Goal: Task Accomplishment & Management: Use online tool/utility

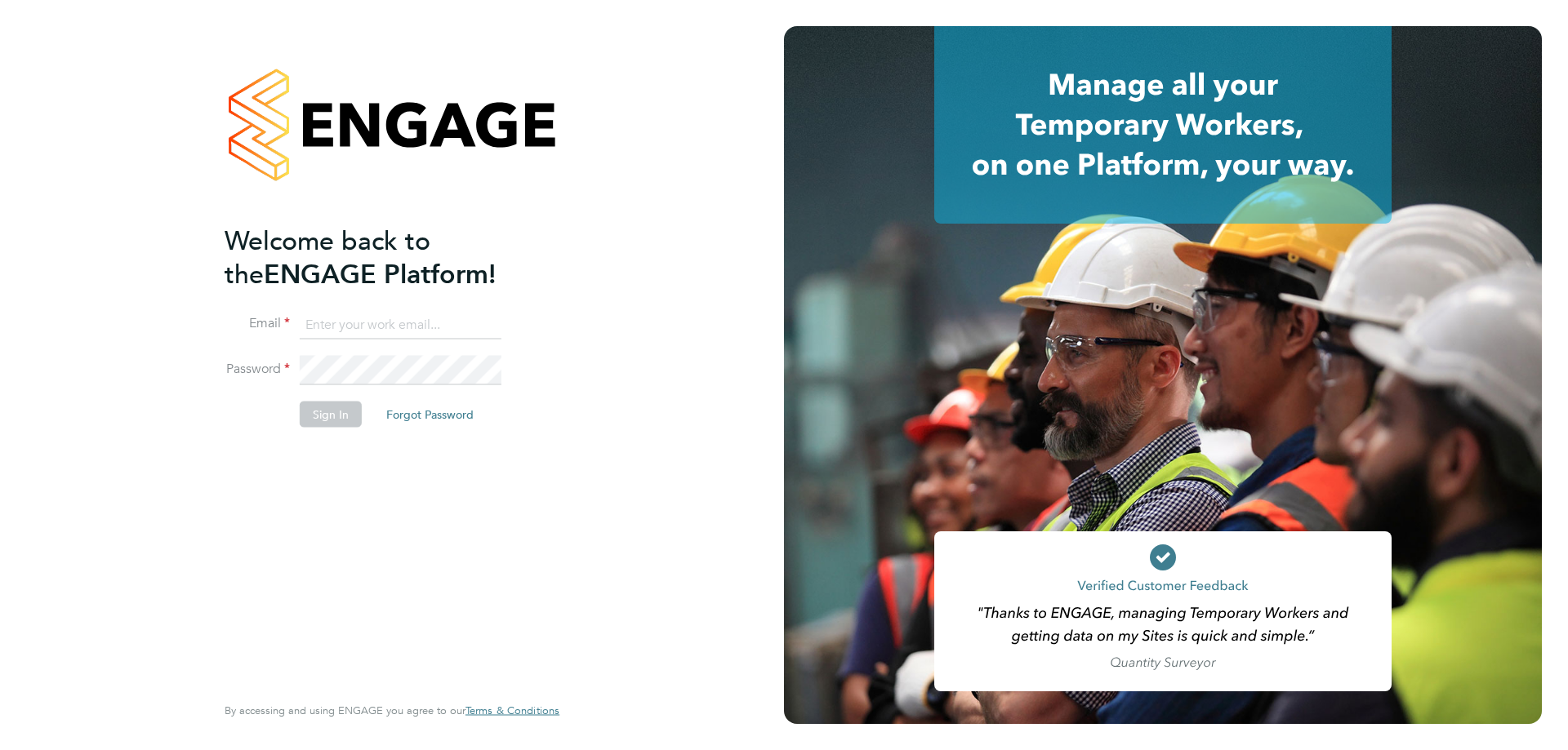
type input "[PERSON_NAME][EMAIL_ADDRESS][DOMAIN_NAME]"
click at [335, 419] on button "Sign In" at bounding box center [330, 414] width 62 height 26
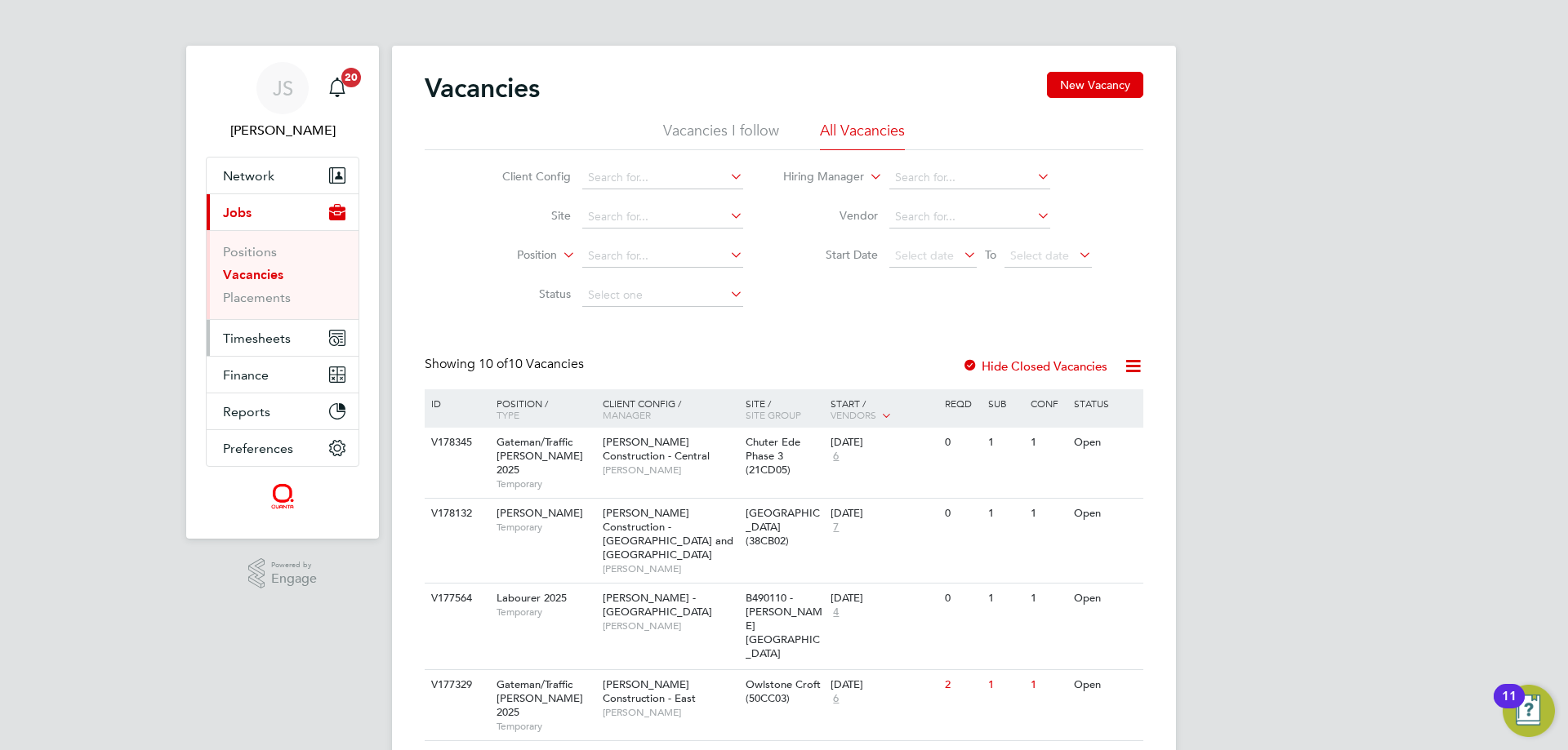
click at [262, 335] on span "Timesheets" at bounding box center [256, 338] width 67 height 16
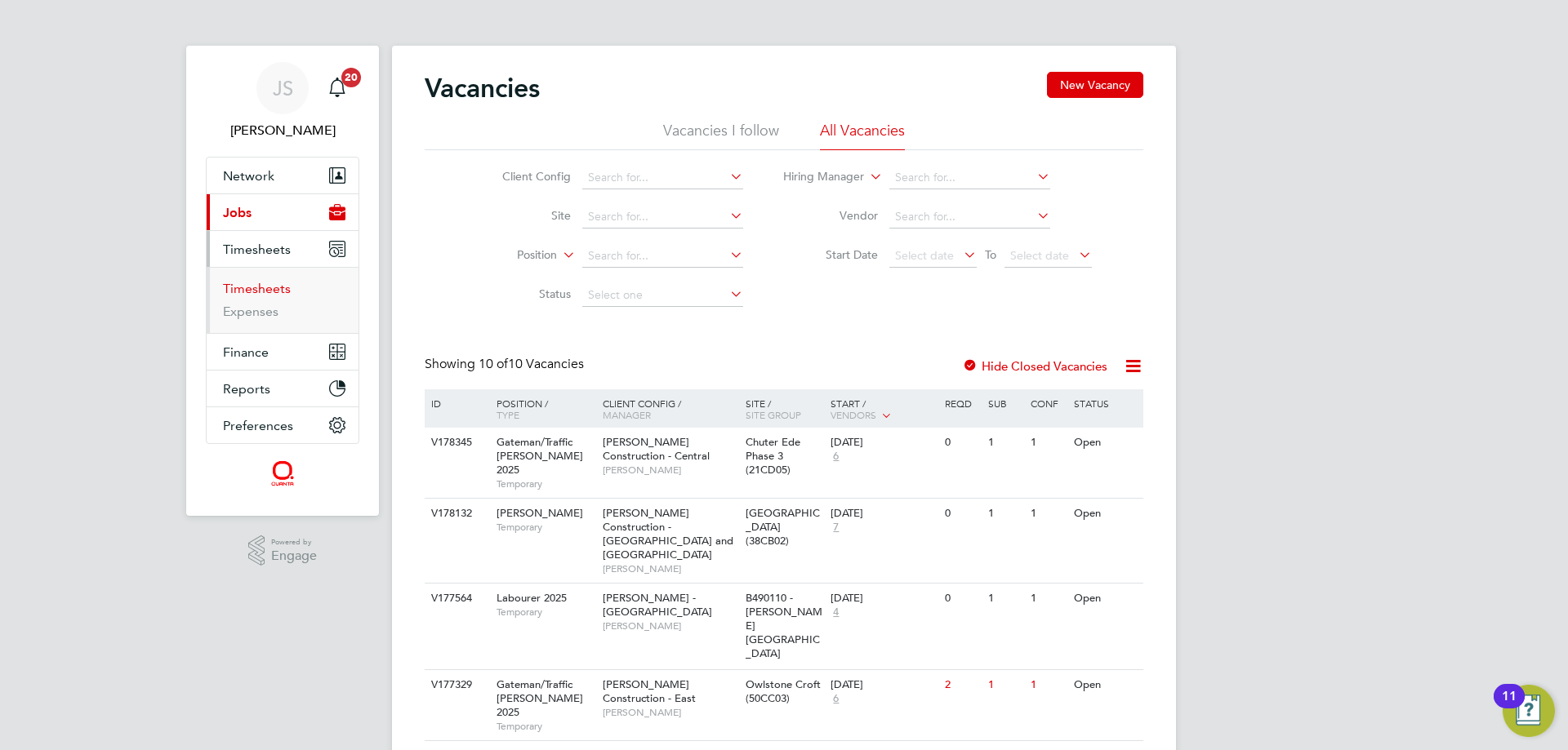
click at [260, 287] on link "Timesheets" at bounding box center [256, 288] width 67 height 16
